Goal: Information Seeking & Learning: Learn about a topic

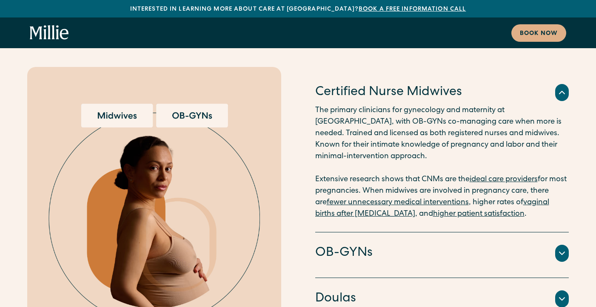
scroll to position [1927, 0]
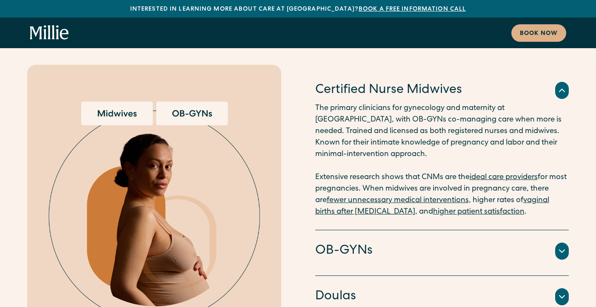
click at [410, 239] on div "OB-GYNs Doctors and surgeons trained to perform [MEDICAL_DATA] sections, vacuum…" at bounding box center [442, 253] width 254 height 46
click at [406, 242] on div "OB-GYNs" at bounding box center [442, 251] width 254 height 18
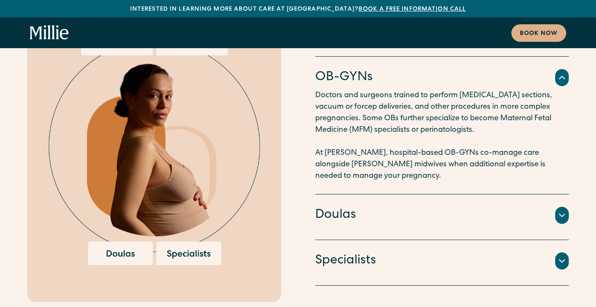
scroll to position [1998, 0]
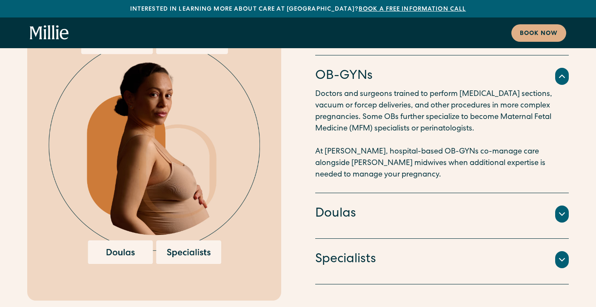
click at [409, 205] on div "Doulas" at bounding box center [442, 214] width 254 height 18
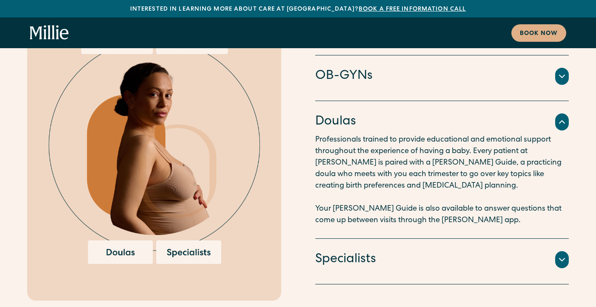
click at [379, 250] on div "Specialists" at bounding box center [442, 259] width 254 height 18
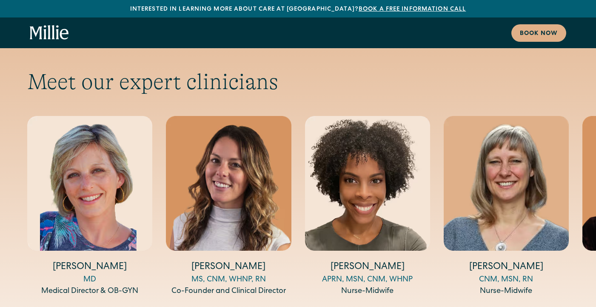
scroll to position [3049, 0]
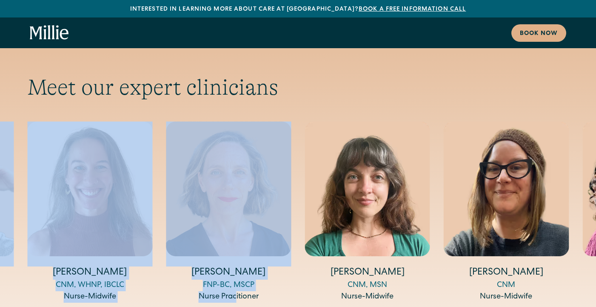
drag, startPoint x: 294, startPoint y: 249, endPoint x: 236, endPoint y: 242, distance: 58.3
click at [236, 242] on div "Amy Kane MD Medical Director & OB-GYN Talia Borgo MS, CNM, WHNP, RN Co-Founder …" at bounding box center [298, 211] width 542 height 181
click at [260, 291] on div "Nurse Pracitioner" at bounding box center [228, 296] width 125 height 11
click at [231, 279] on div "FNP-BC, MSCP" at bounding box center [228, 284] width 125 height 11
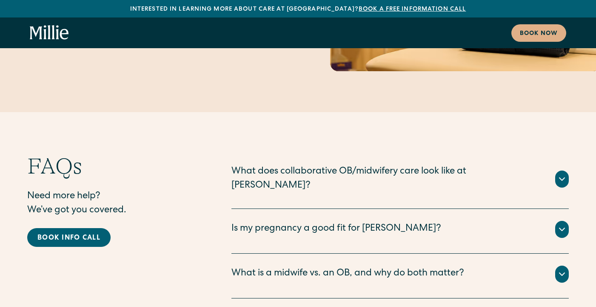
scroll to position [4416, 0]
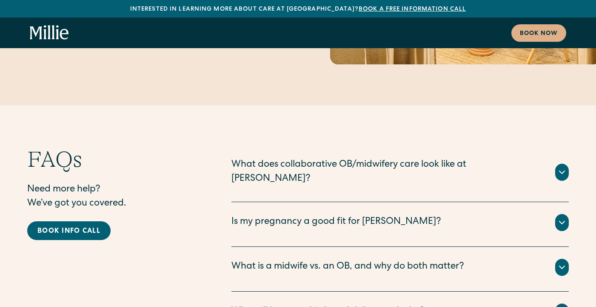
click at [275, 146] on div "What does collaborative OB/midwifery care look like at Millie? The vast majorit…" at bounding box center [401, 174] width 338 height 56
click at [275, 158] on div "What does collaborative OB/midwifery care look like at Millie?" at bounding box center [389, 172] width 314 height 28
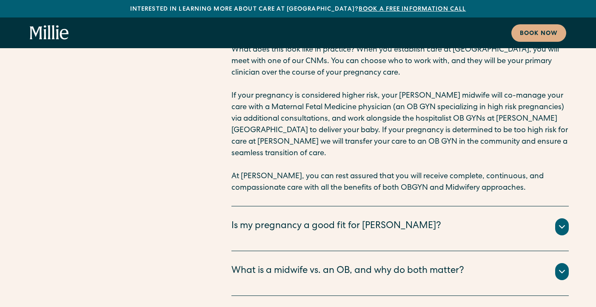
scroll to position [4646, 0]
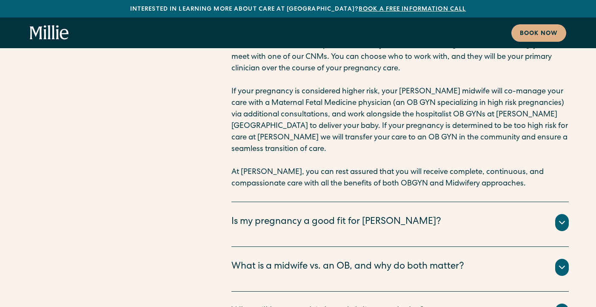
click at [380, 202] on div "Is my pregnancy a good fit for Millie? The vast majority of pregnancies are con…" at bounding box center [401, 224] width 338 height 45
click at [362, 215] on div "Is my pregnancy a good fit for Millie?" at bounding box center [337, 222] width 210 height 14
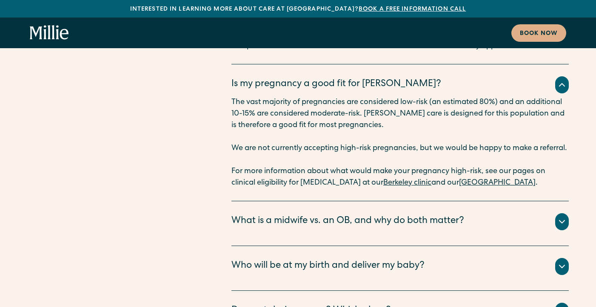
scroll to position [4784, 0]
click at [397, 178] on link "Berkeley clinic" at bounding box center [408, 182] width 48 height 8
click at [376, 258] on div "Who will be at my birth and deliver my baby?" at bounding box center [328, 265] width 193 height 14
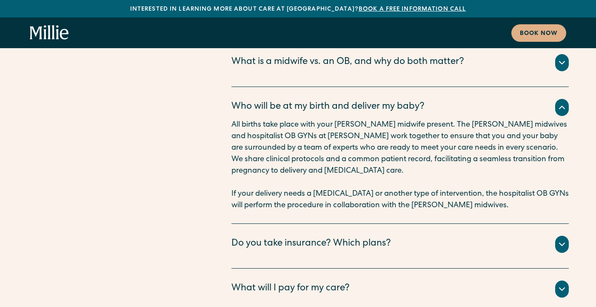
scroll to position [4943, 0]
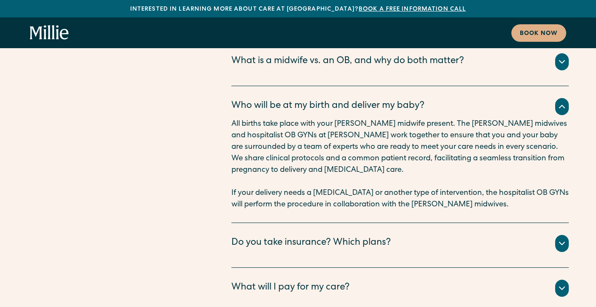
click at [313, 236] on div "Do you take insurance? Which plans?" at bounding box center [312, 243] width 160 height 14
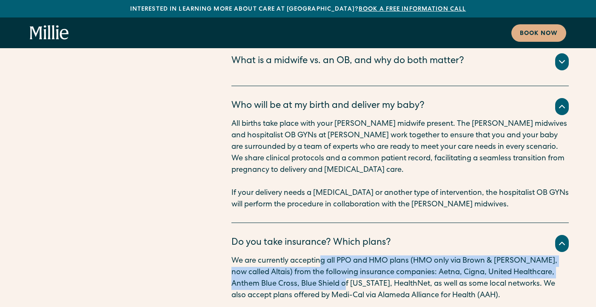
drag, startPoint x: 322, startPoint y: 189, endPoint x: 320, endPoint y: 210, distance: 21.4
click at [320, 255] on p "We are currently accepting all PPO and HMO plans (HMO only via Brown & Toland, …" at bounding box center [401, 278] width 338 height 46
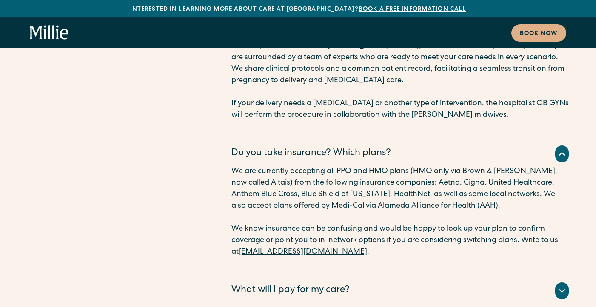
scroll to position [5035, 0]
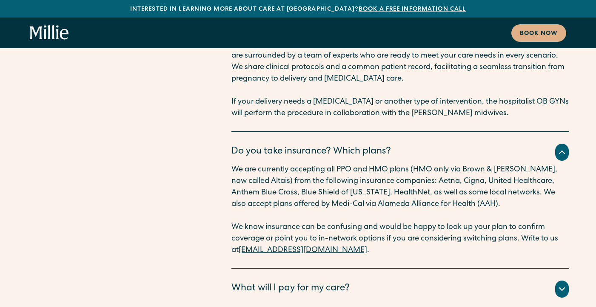
click at [292, 281] on div "What will I pay for my care?" at bounding box center [291, 288] width 118 height 14
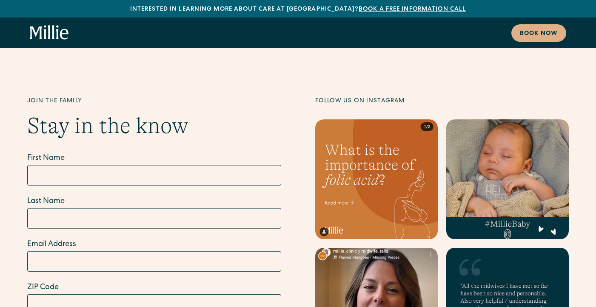
scroll to position [5554, 0]
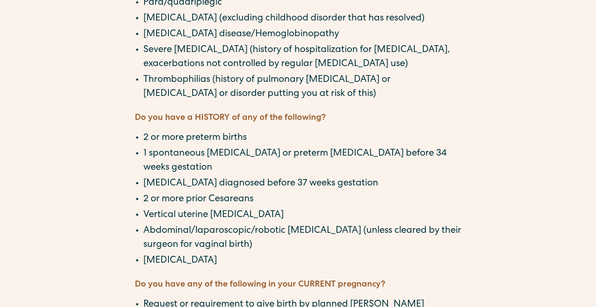
scroll to position [705, 0]
